Goal: Complete application form

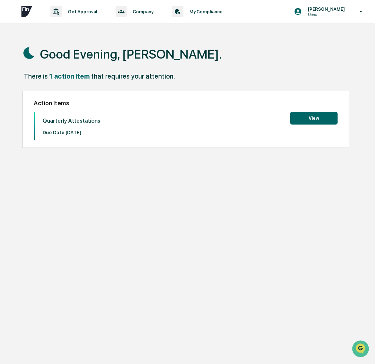
click at [313, 120] on button "View" at bounding box center [313, 118] width 47 height 13
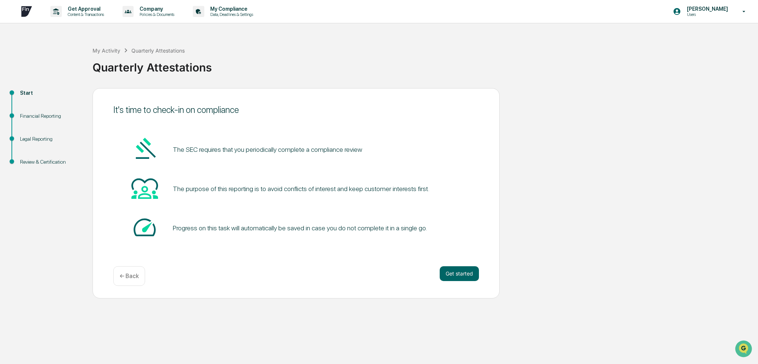
click at [374, 273] on button "Get started" at bounding box center [459, 273] width 39 height 15
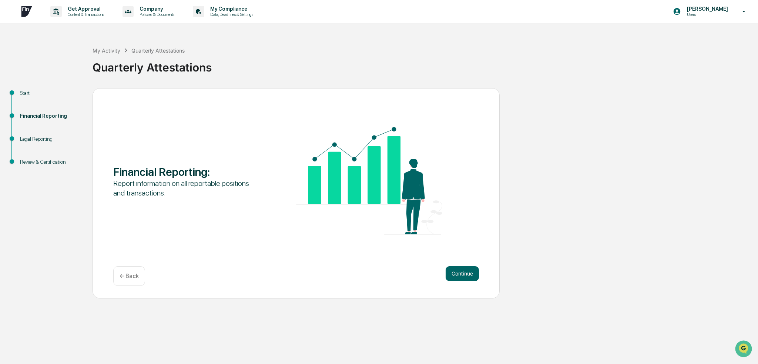
click at [374, 273] on button "Continue" at bounding box center [462, 273] width 33 height 15
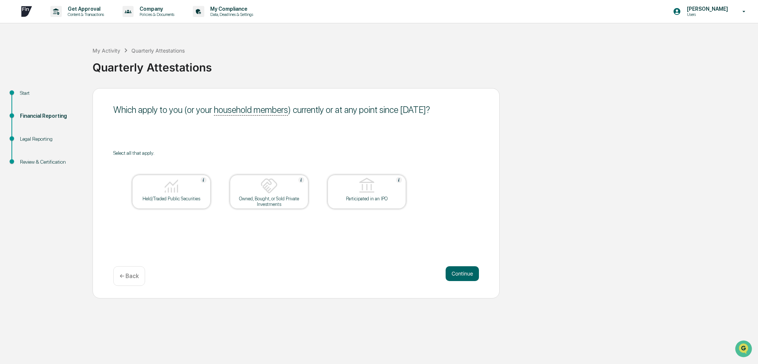
click at [165, 185] on img at bounding box center [172, 186] width 18 height 18
click at [374, 273] on button "Continue" at bounding box center [462, 273] width 33 height 15
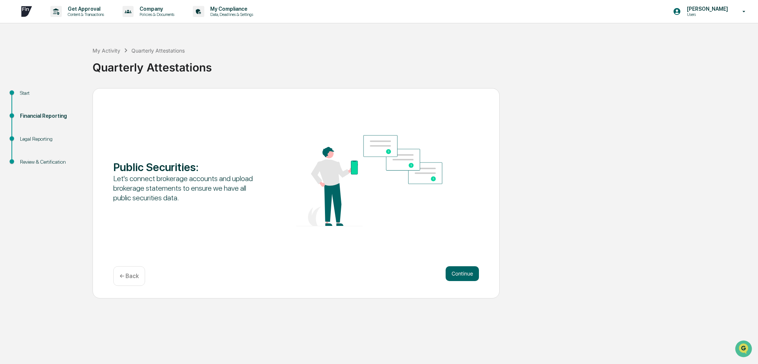
click at [374, 273] on button "Continue" at bounding box center [462, 273] width 33 height 15
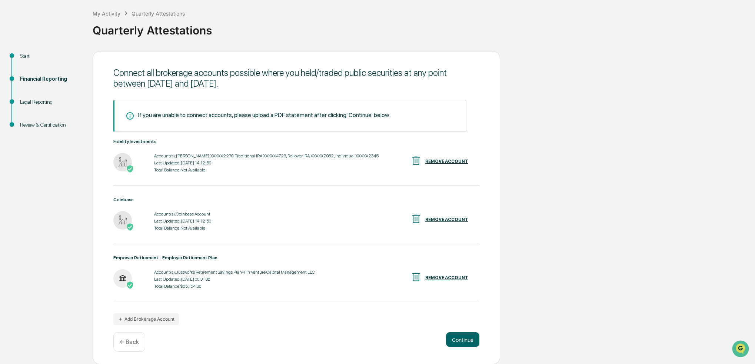
scroll to position [37, 0]
click at [374, 337] on button "Continue" at bounding box center [462, 339] width 33 height 15
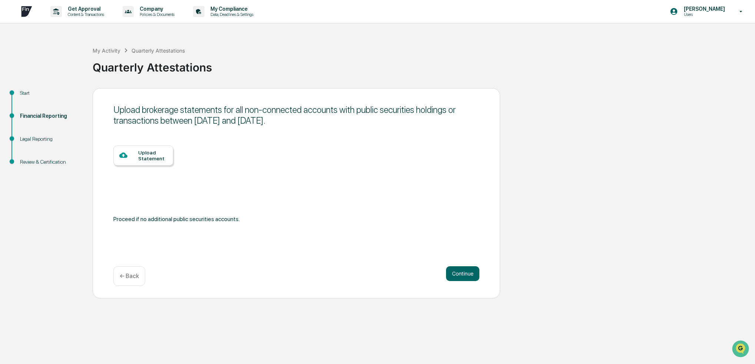
scroll to position [0, 0]
click at [374, 281] on button "Continue" at bounding box center [462, 273] width 33 height 15
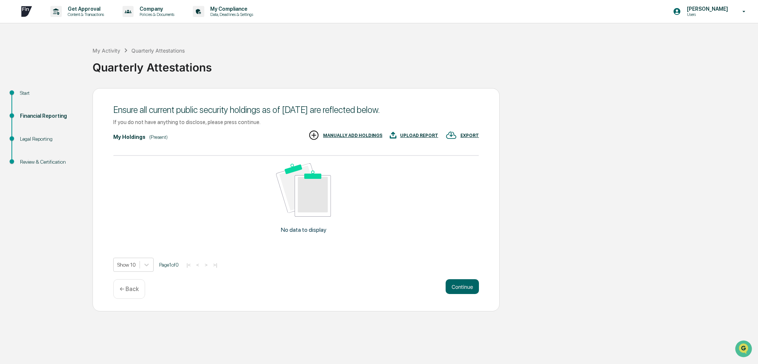
click at [127, 287] on p "← Back" at bounding box center [129, 288] width 19 height 7
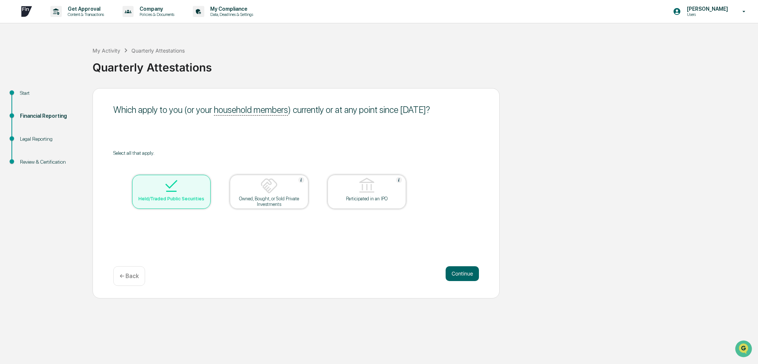
click at [127, 287] on div "Which apply to you (or your household members ) currently or at any point since…" at bounding box center [296, 193] width 407 height 210
click at [130, 276] on p "← Back" at bounding box center [129, 276] width 19 height 7
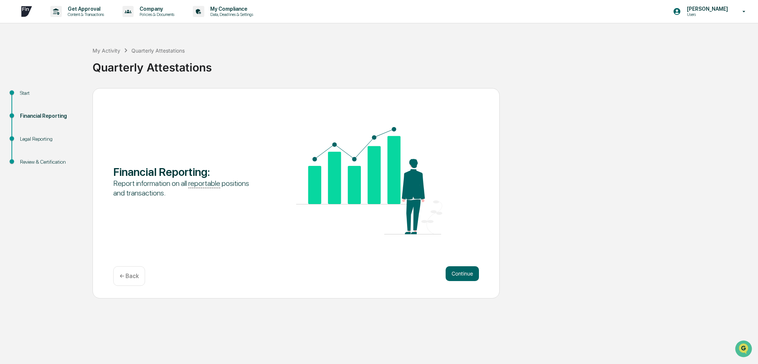
click at [130, 276] on p "← Back" at bounding box center [129, 276] width 19 height 7
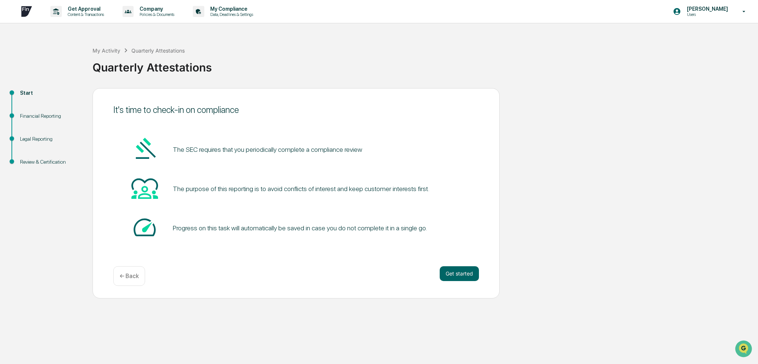
click at [374, 273] on button "Get started" at bounding box center [459, 273] width 39 height 15
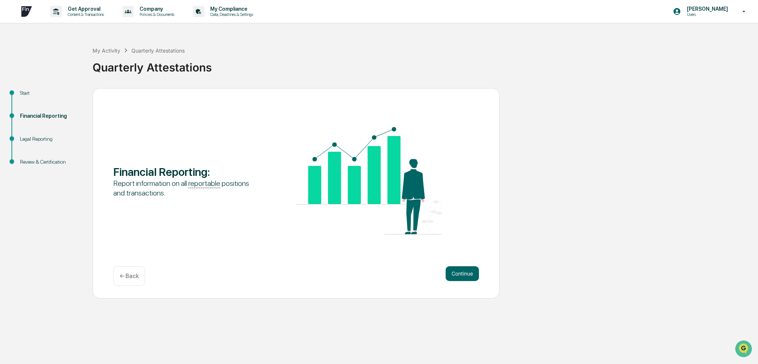
click at [374, 272] on button "Continue" at bounding box center [462, 273] width 33 height 15
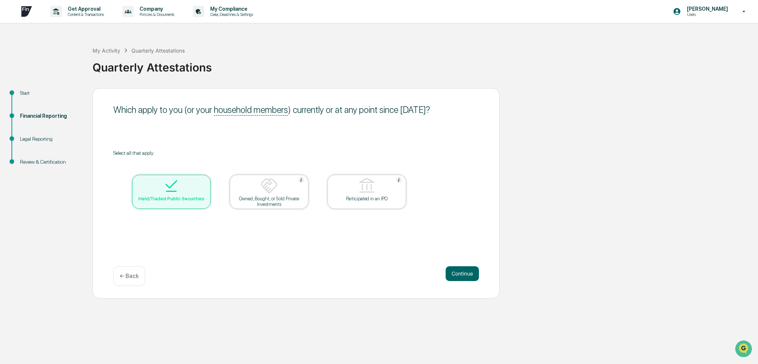
click at [374, 270] on button "Continue" at bounding box center [462, 273] width 33 height 15
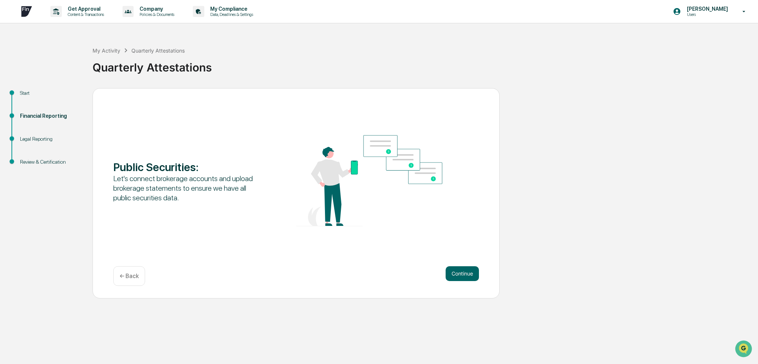
click at [374, 276] on button "Continue" at bounding box center [462, 273] width 33 height 15
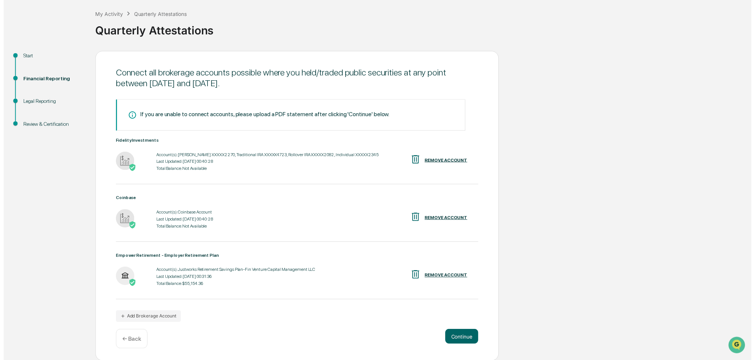
scroll to position [37, 0]
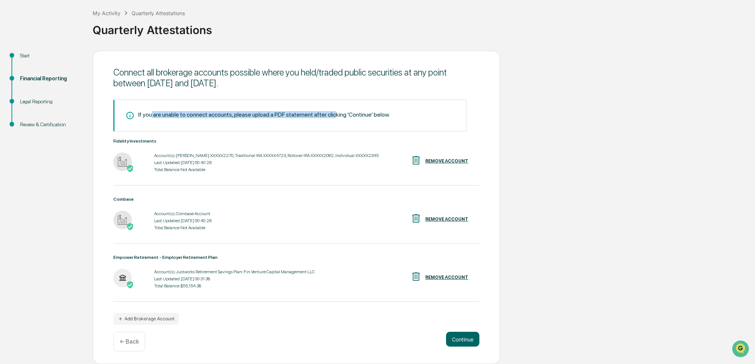
drag, startPoint x: 150, startPoint y: 116, endPoint x: 332, endPoint y: 116, distance: 182.2
click at [332, 116] on div "If you are unable to connect accounts, please upload a PDF statement after clic…" at bounding box center [263, 114] width 251 height 7
click at [241, 116] on div "If you are unable to connect accounts, please upload a PDF statement after clic…" at bounding box center [263, 114] width 251 height 7
click at [374, 340] on button "Continue" at bounding box center [462, 339] width 33 height 15
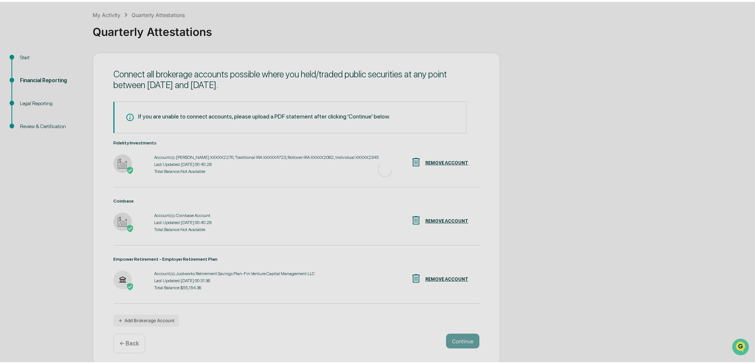
scroll to position [0, 0]
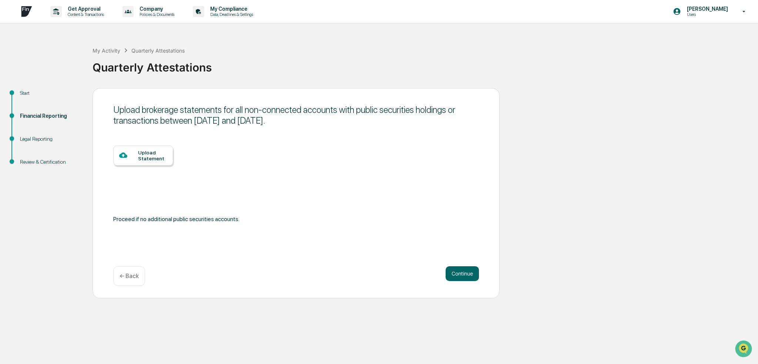
click at [374, 272] on button "Continue" at bounding box center [462, 273] width 33 height 15
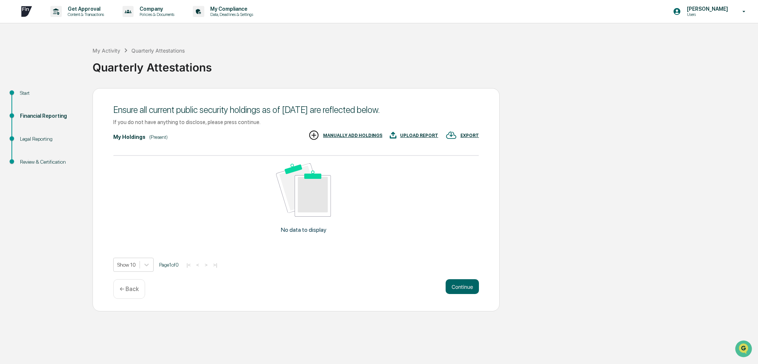
click at [292, 214] on img at bounding box center [303, 190] width 55 height 54
click at [293, 214] on img at bounding box center [303, 190] width 55 height 54
click at [125, 133] on div "My Holdings (Present) EXPORT UPLOAD REPORT MANUALLY ADD HOLDINGS" at bounding box center [296, 137] width 366 height 15
drag, startPoint x: 157, startPoint y: 111, endPoint x: 225, endPoint y: 122, distance: 68.4
click at [308, 114] on div "Ensure all current public security holdings as of [DATE] are reflected below." at bounding box center [296, 109] width 366 height 11
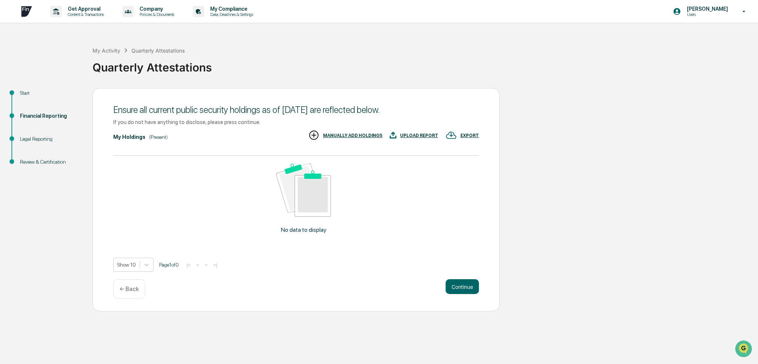
drag, startPoint x: 208, startPoint y: 125, endPoint x: 238, endPoint y: 126, distance: 29.3
click at [209, 125] on div "If you do not have anything to disclose, please press continue." at bounding box center [296, 122] width 366 height 6
click at [295, 236] on div "No data to display" at bounding box center [303, 201] width 381 height 91
click at [374, 135] on div "UPLOAD REPORT" at bounding box center [419, 135] width 38 height 5
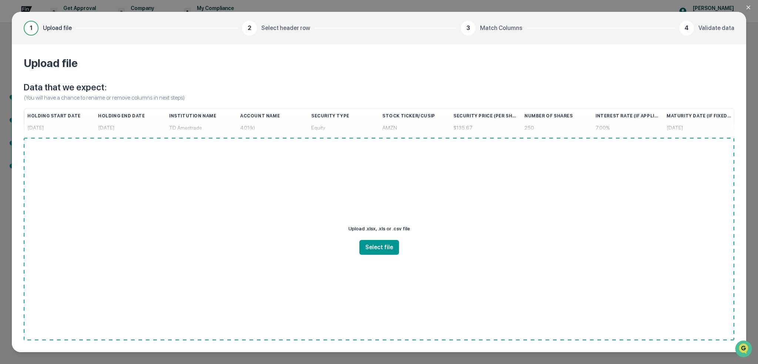
click at [213, 113] on div "Institution Name" at bounding box center [201, 115] width 65 height 15
click at [374, 8] on icon "Close modal" at bounding box center [749, 8] width 4 height 4
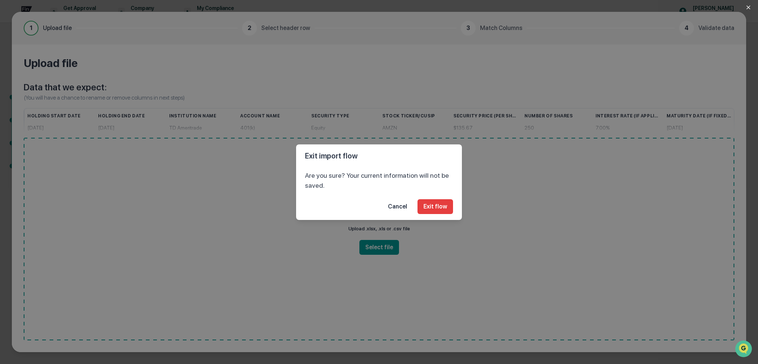
click at [374, 205] on button "Exit flow" at bounding box center [436, 206] width 36 height 15
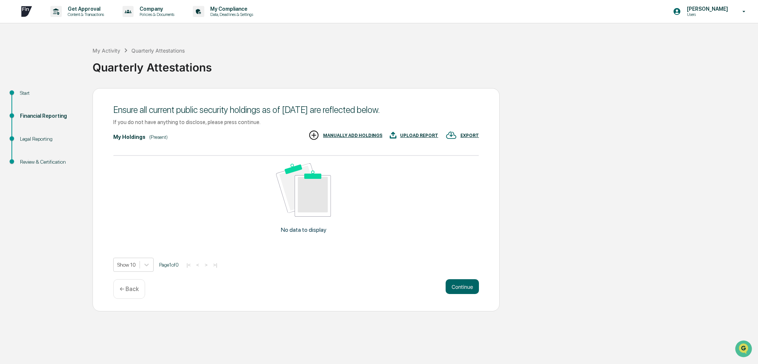
click at [136, 293] on div "← Back" at bounding box center [129, 289] width 32 height 20
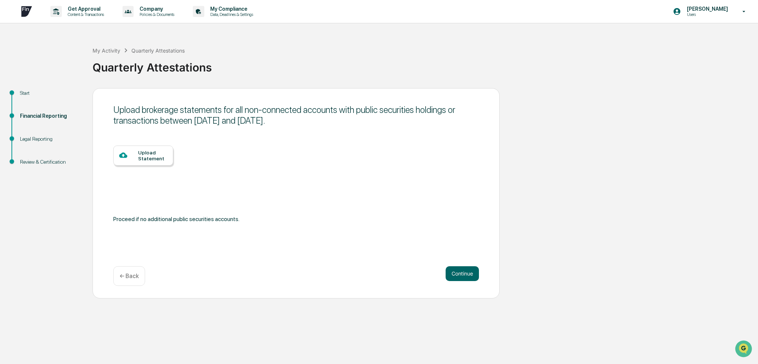
click at [26, 90] on div "Start" at bounding box center [50, 93] width 61 height 8
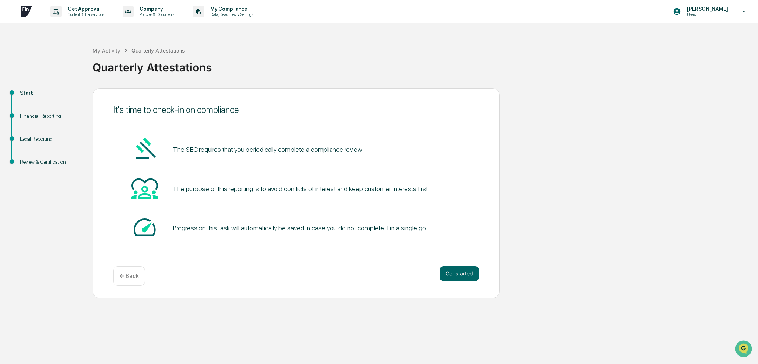
click at [374, 271] on button "Get started" at bounding box center [459, 273] width 39 height 15
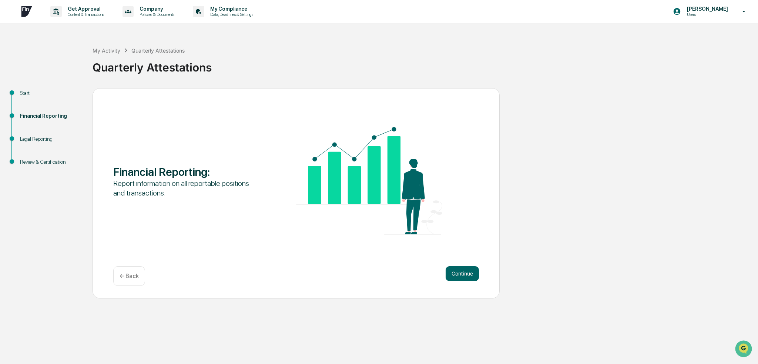
click at [374, 277] on button "Continue" at bounding box center [462, 273] width 33 height 15
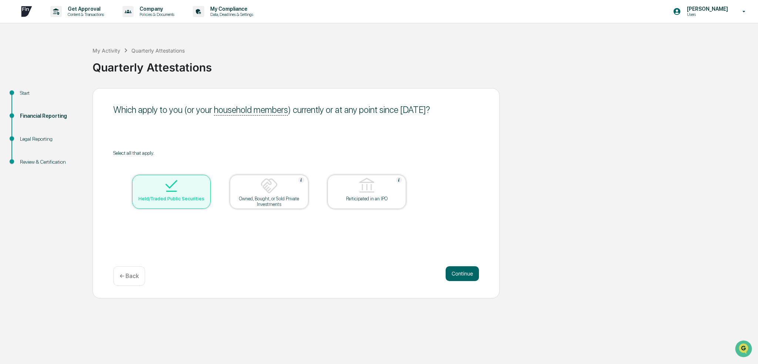
click at [176, 183] on img at bounding box center [172, 186] width 18 height 18
click at [168, 189] on img at bounding box center [172, 186] width 18 height 18
click at [374, 279] on button "Continue" at bounding box center [462, 273] width 33 height 15
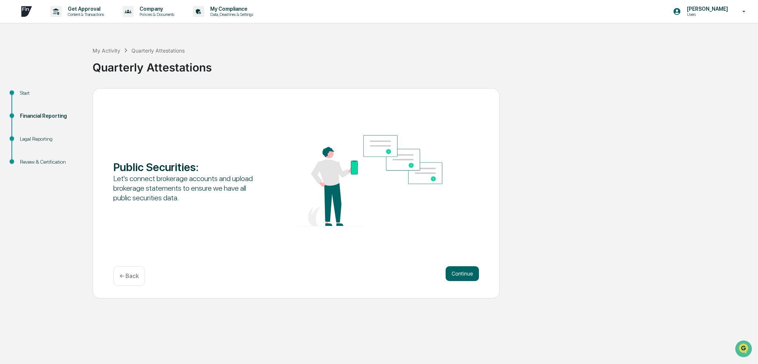
click at [374, 278] on button "Continue" at bounding box center [462, 273] width 33 height 15
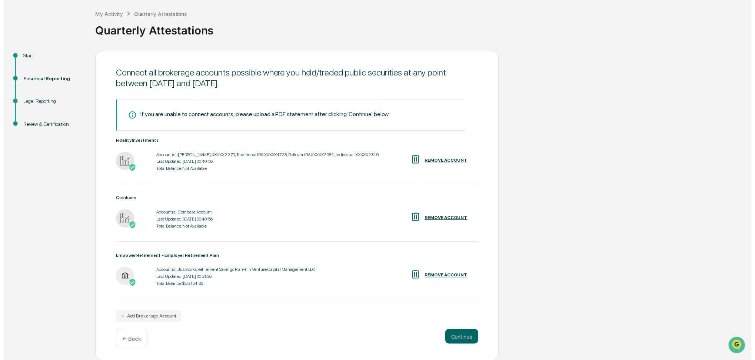
scroll to position [37, 0]
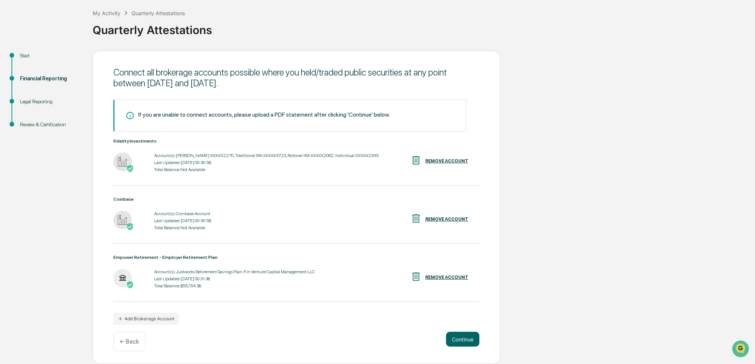
click at [195, 276] on div "Last Updated: [DATE] 00:31:36" at bounding box center [234, 278] width 161 height 5
click at [176, 223] on div "Account(s): Coinbase Account Last Updated: [DATE] 00:40:56 Total Balance: Not A…" at bounding box center [182, 220] width 57 height 23
click at [188, 163] on div "Last Updated: [DATE] 00:40:56" at bounding box center [266, 162] width 224 height 5
click at [374, 342] on button "Continue" at bounding box center [462, 339] width 33 height 15
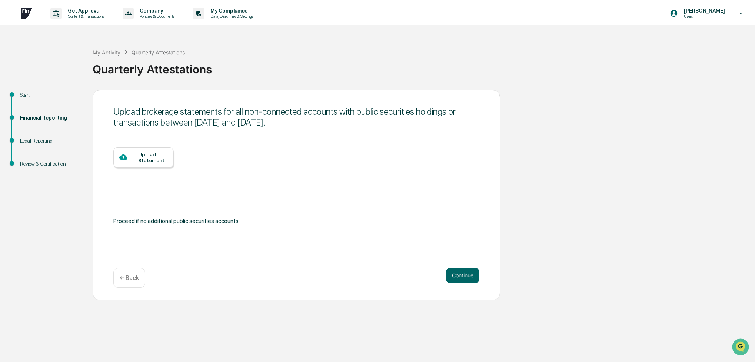
scroll to position [0, 0]
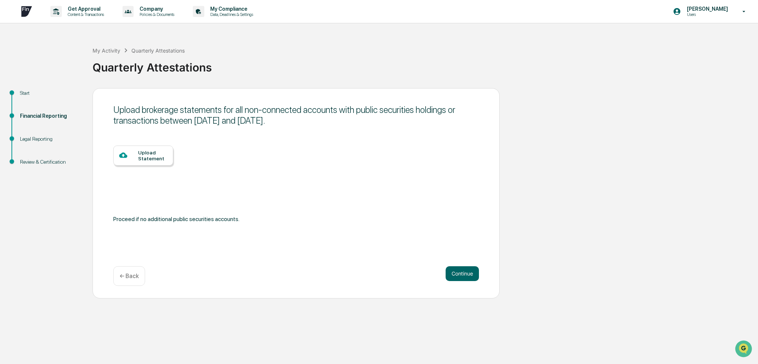
drag, startPoint x: 184, startPoint y: 115, endPoint x: 352, endPoint y: 127, distance: 168.2
click at [351, 127] on div "Upload brokerage statements for all non-connected accounts with public securiti…" at bounding box center [296, 115] width 366 height 29
click at [374, 273] on button "Continue" at bounding box center [462, 273] width 33 height 15
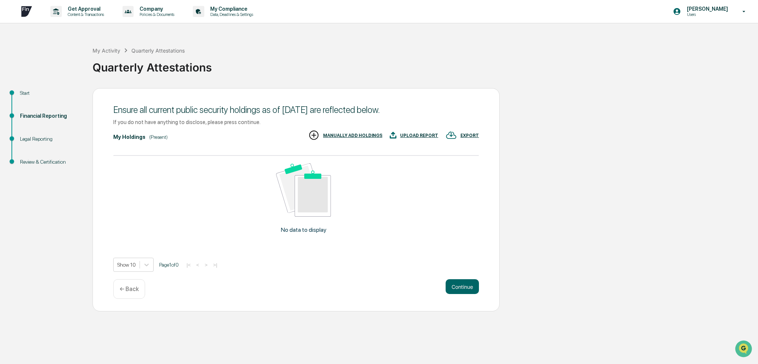
click at [177, 267] on span "Page 1 of 0" at bounding box center [169, 265] width 20 height 6
click at [140, 263] on div at bounding box center [146, 264] width 13 height 13
click at [136, 339] on div "Get Approval Content & Transactions Company Policies & Documents My Compliance …" at bounding box center [379, 182] width 758 height 364
click at [150, 270] on div at bounding box center [146, 264] width 13 height 13
click at [135, 330] on div "Show 100" at bounding box center [133, 330] width 40 height 12
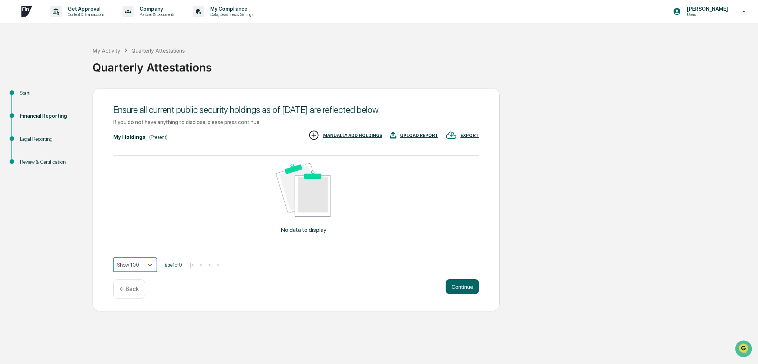
click at [148, 265] on icon at bounding box center [150, 265] width 4 height 3
click at [122, 294] on div "Show 10" at bounding box center [134, 294] width 43 height 12
click at [374, 289] on button "Continue" at bounding box center [462, 286] width 33 height 15
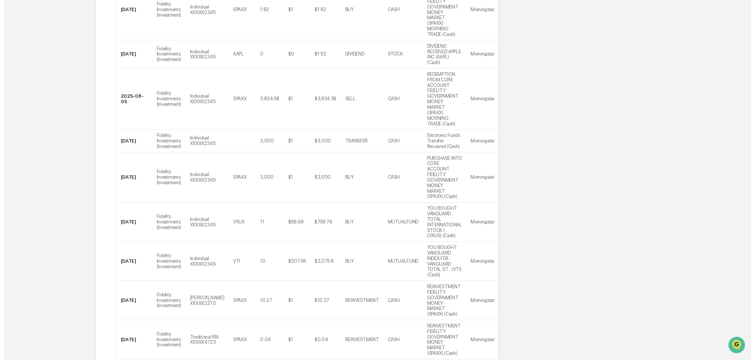
scroll to position [297, 0]
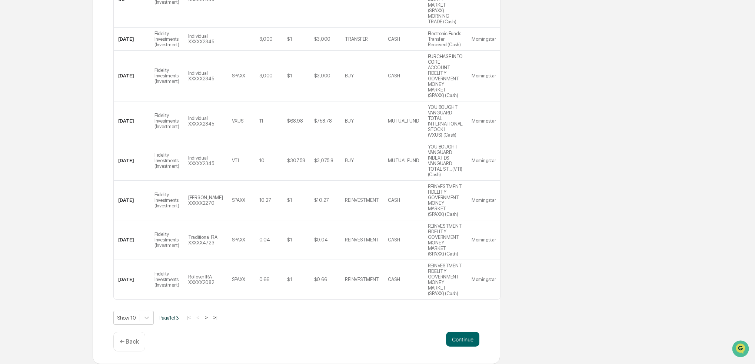
click at [374, 339] on button "Continue" at bounding box center [462, 339] width 33 height 15
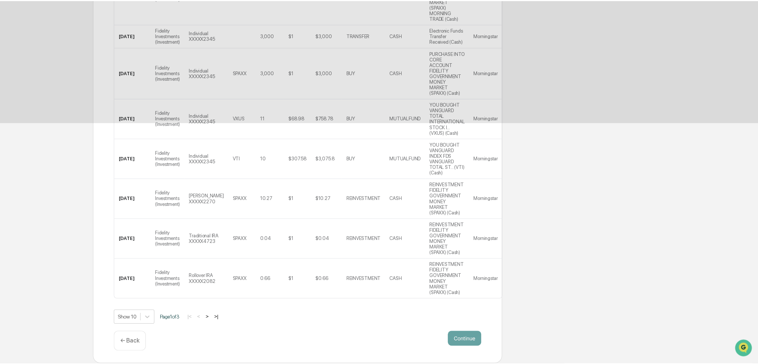
scroll to position [0, 0]
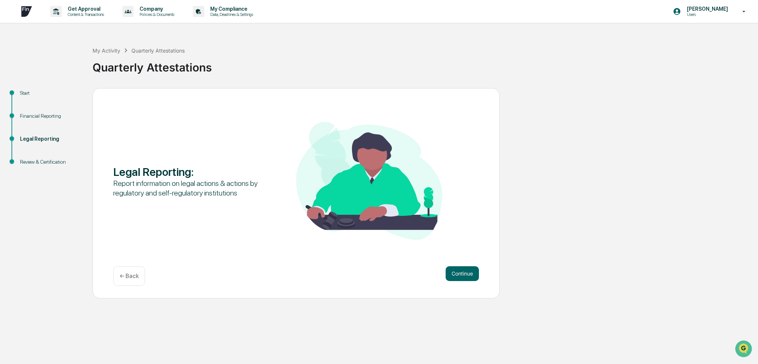
click at [374, 277] on button "Continue" at bounding box center [462, 273] width 33 height 15
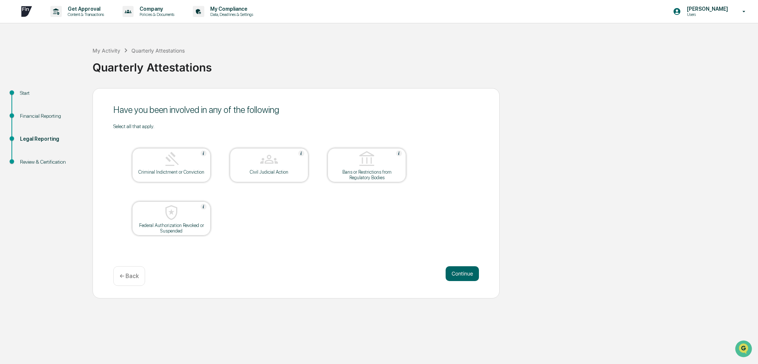
click at [374, 276] on button "Continue" at bounding box center [462, 273] width 33 height 15
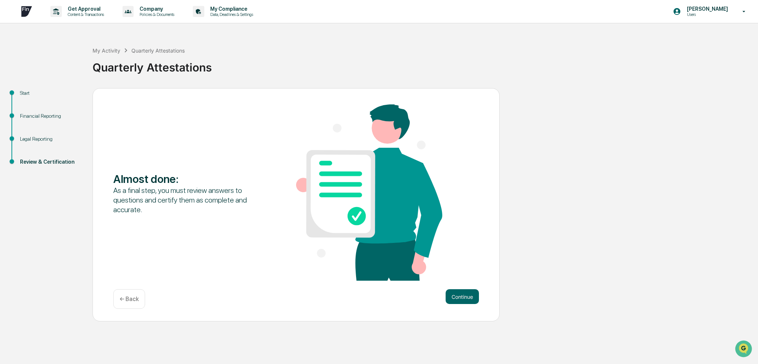
click at [374, 294] on button "Continue" at bounding box center [462, 296] width 33 height 15
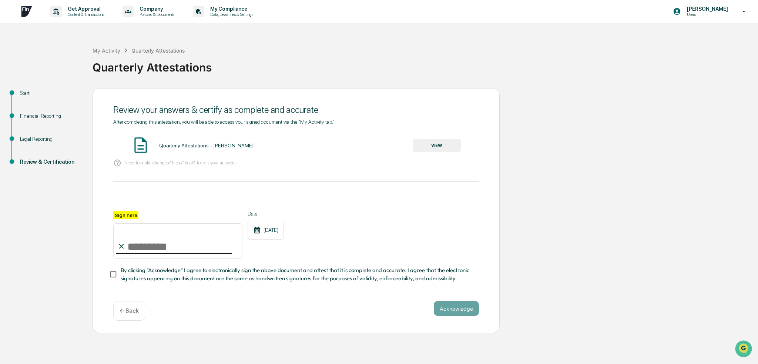
click at [374, 148] on button "VIEW" at bounding box center [437, 145] width 48 height 13
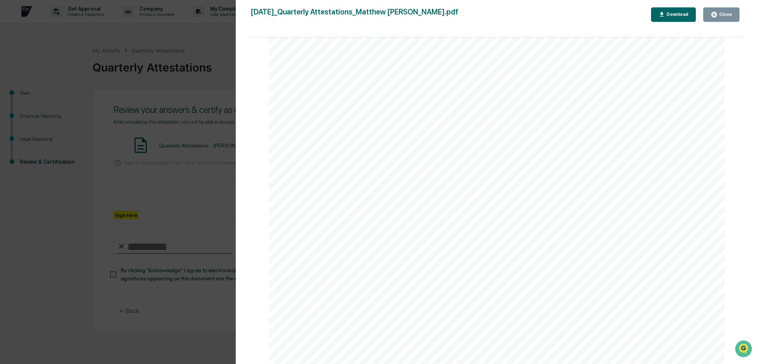
scroll to position [3012, 0]
click at [374, 15] on div "Close" at bounding box center [725, 14] width 14 height 5
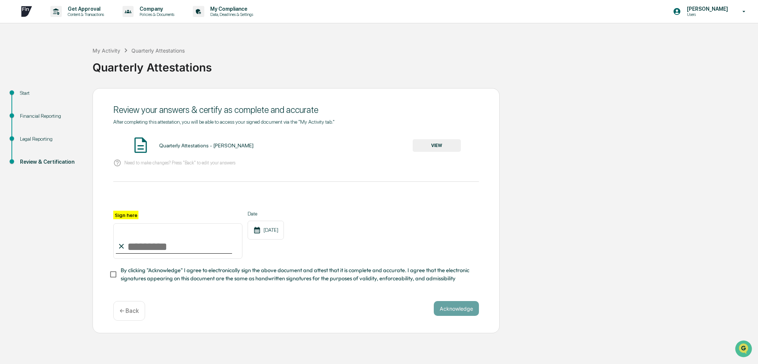
click at [162, 247] on input "Sign here" at bounding box center [177, 241] width 129 height 36
type input "**********"
click at [374, 311] on button "Acknowledge" at bounding box center [456, 308] width 45 height 15
